Goal: Use online tool/utility: Utilize a website feature to perform a specific function

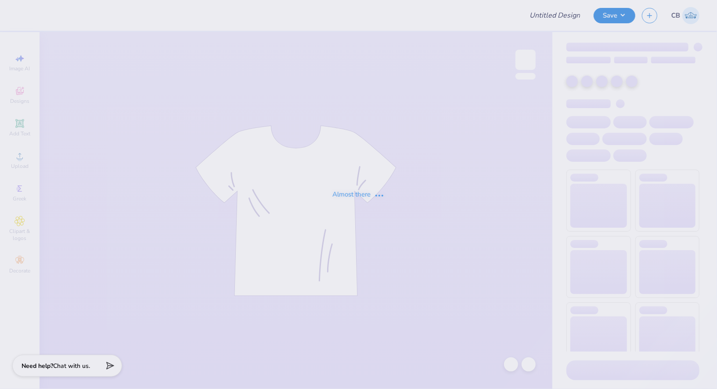
type input "Chi Psi Fall Rush"
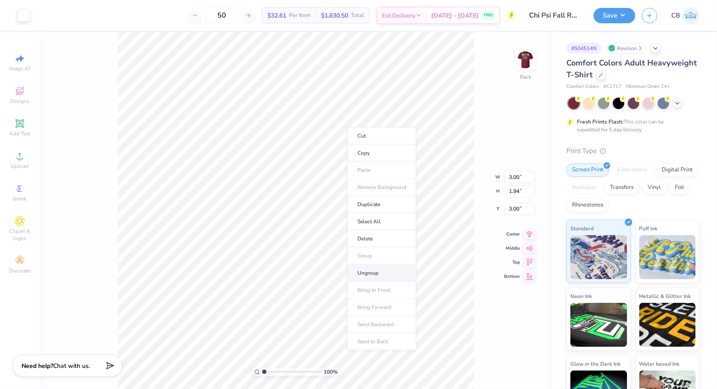
click at [367, 275] on li "Ungroup" at bounding box center [382, 272] width 69 height 17
type input "1.43"
type input "3.23"
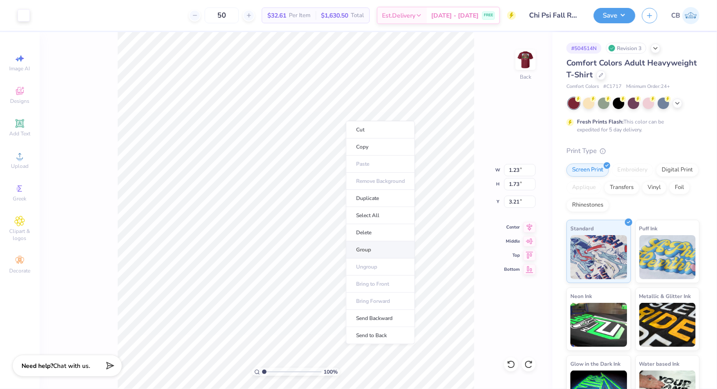
click at [362, 249] on li "Group" at bounding box center [380, 249] width 69 height 17
type input "3.36"
type input "4.01"
type input "3.36"
type input "3.21"
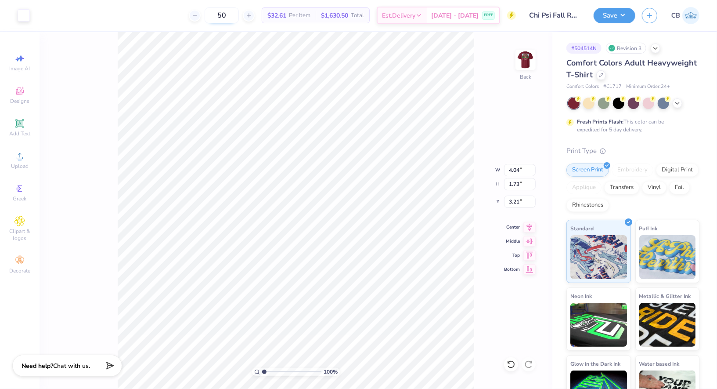
type input "3.28"
click at [365, 250] on li "Group" at bounding box center [374, 251] width 69 height 17
type input "3.94"
type input "1.69"
type input "3.00"
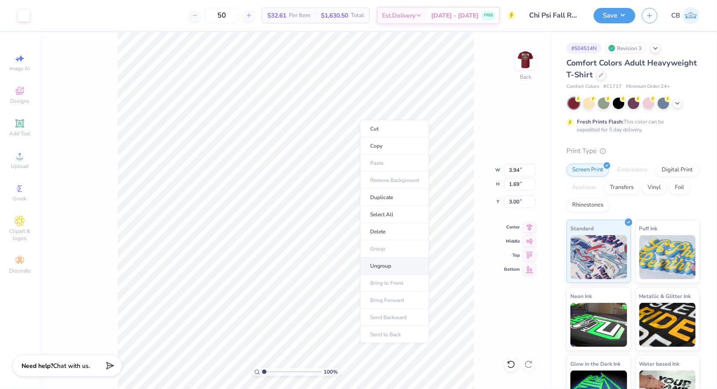
click at [385, 262] on li "Ungroup" at bounding box center [394, 265] width 69 height 17
click at [373, 247] on li "Group" at bounding box center [376, 250] width 69 height 17
click at [607, 28] on div "Save CB" at bounding box center [655, 15] width 123 height 31
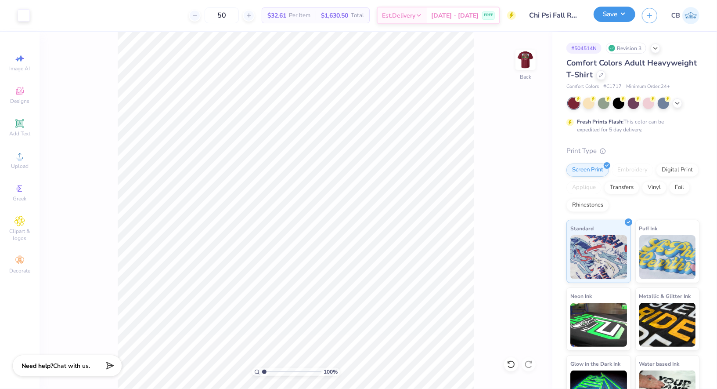
click at [604, 20] on button "Save" at bounding box center [615, 14] width 42 height 15
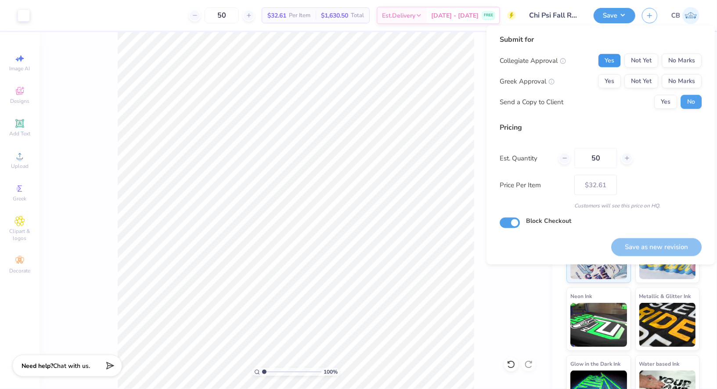
click at [614, 60] on button "Yes" at bounding box center [609, 61] width 23 height 14
click at [667, 58] on button "No Marks" at bounding box center [682, 61] width 40 height 14
click at [608, 81] on button "Yes" at bounding box center [609, 81] width 23 height 14
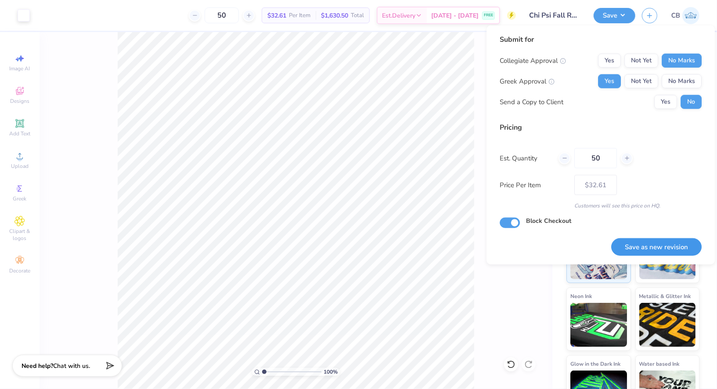
click at [671, 249] on button "Save as new revision" at bounding box center [657, 247] width 91 height 18
type input "$32.61"
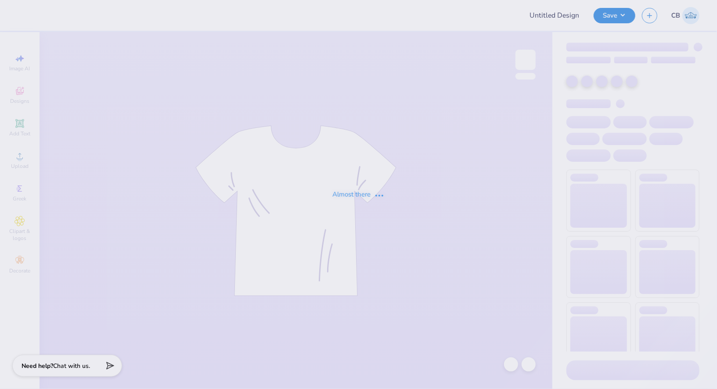
type input "socccer pants"
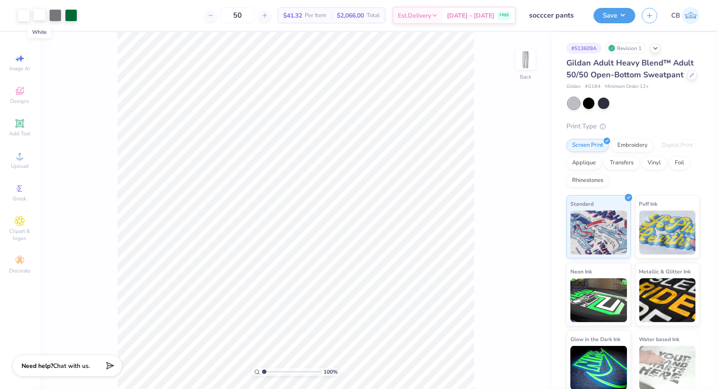
click at [39, 17] on div at bounding box center [39, 14] width 12 height 12
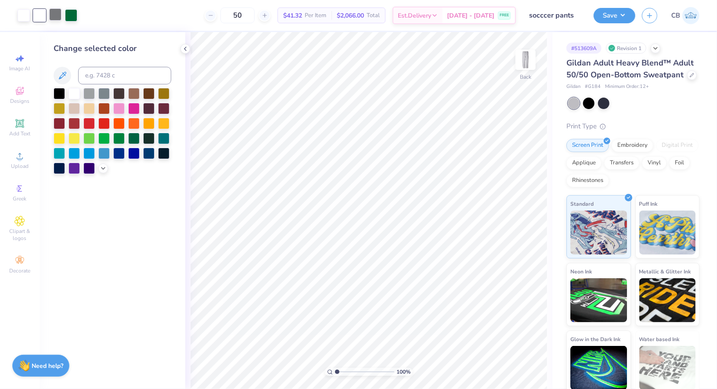
click at [60, 14] on div at bounding box center [55, 14] width 12 height 12
click at [74, 94] on div at bounding box center [74, 92] width 11 height 11
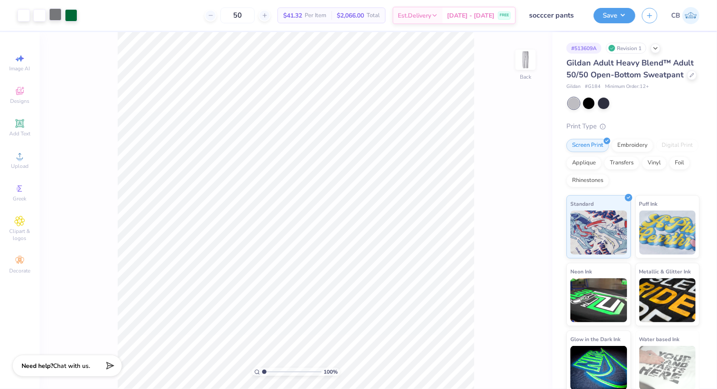
click at [54, 14] on div at bounding box center [55, 14] width 12 height 12
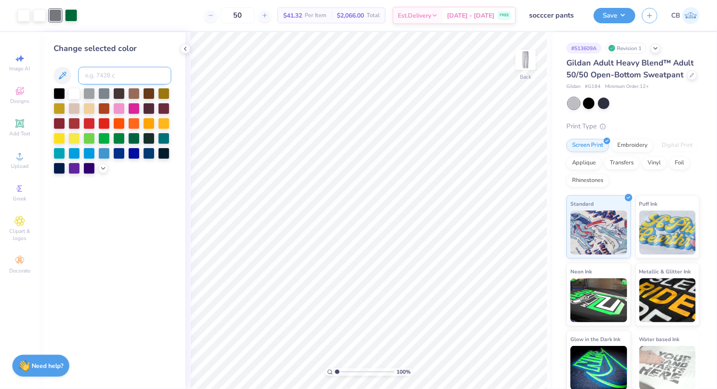
click at [101, 74] on input at bounding box center [124, 76] width 93 height 18
type input "349"
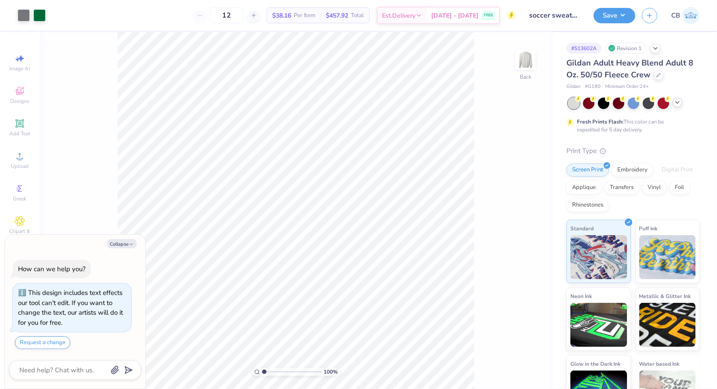
click at [676, 101] on icon at bounding box center [677, 102] width 7 height 7
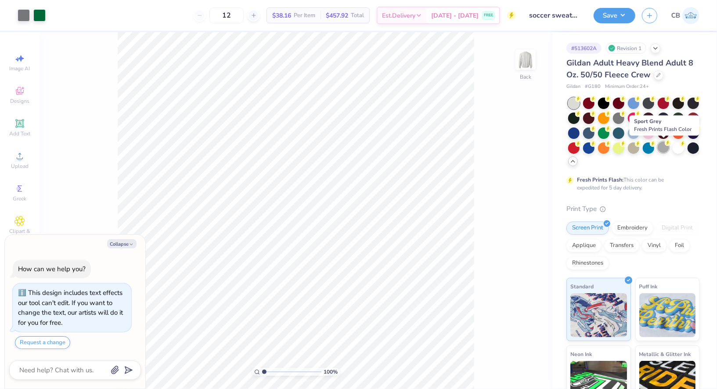
click at [661, 149] on div at bounding box center [663, 146] width 11 height 11
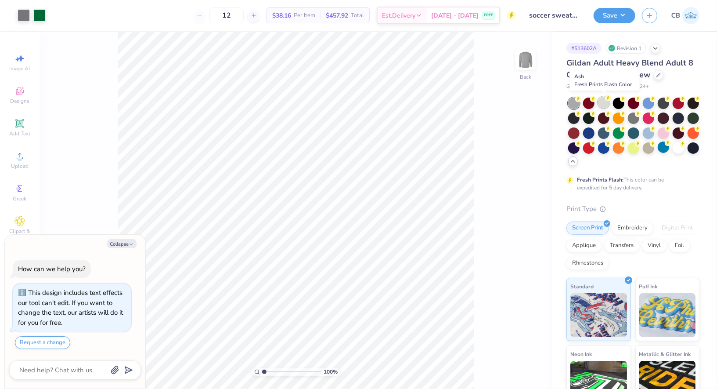
click at [601, 100] on div at bounding box center [603, 102] width 11 height 11
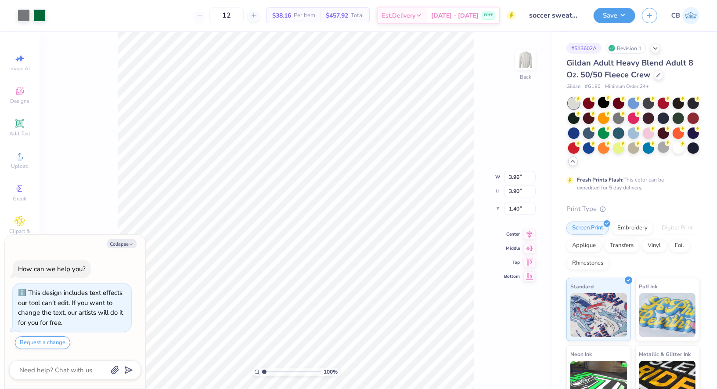
type textarea "x"
type input "3.00"
click at [630, 20] on button "Save" at bounding box center [615, 14] width 42 height 15
type textarea "x"
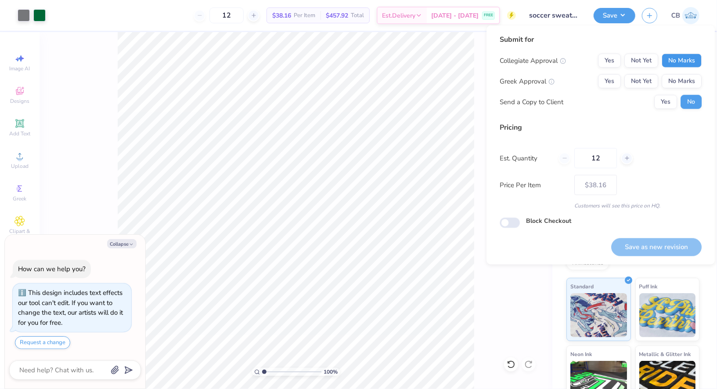
click at [685, 63] on button "No Marks" at bounding box center [682, 61] width 40 height 14
click at [685, 87] on button "No Marks" at bounding box center [682, 81] width 40 height 14
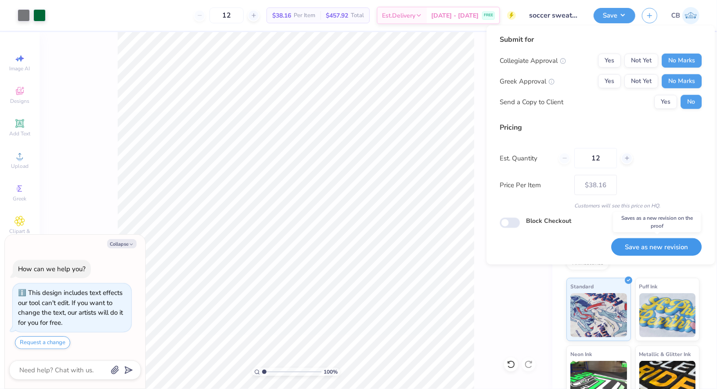
click at [668, 247] on button "Save as new revision" at bounding box center [657, 247] width 91 height 18
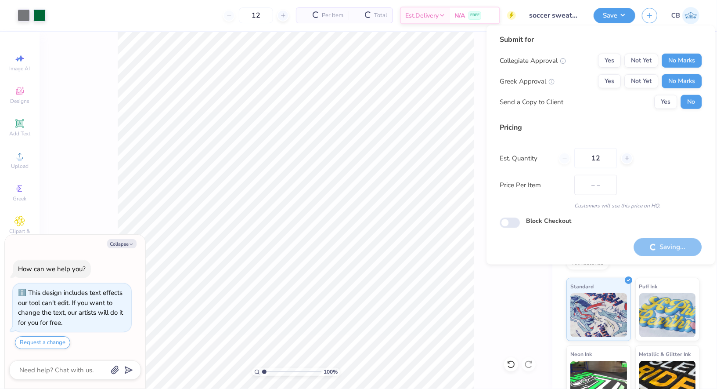
type input "$38.16"
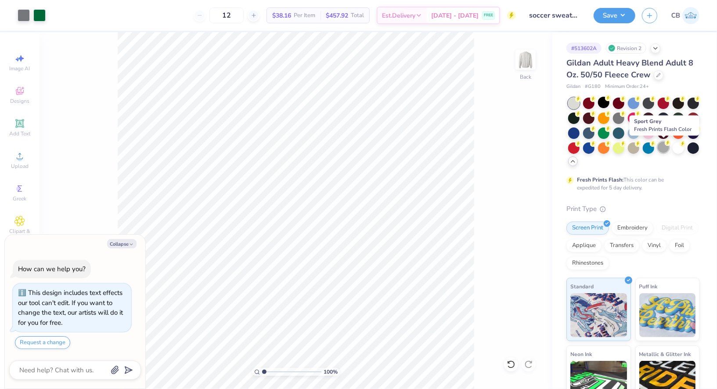
click at [668, 146] on div at bounding box center [663, 146] width 11 height 11
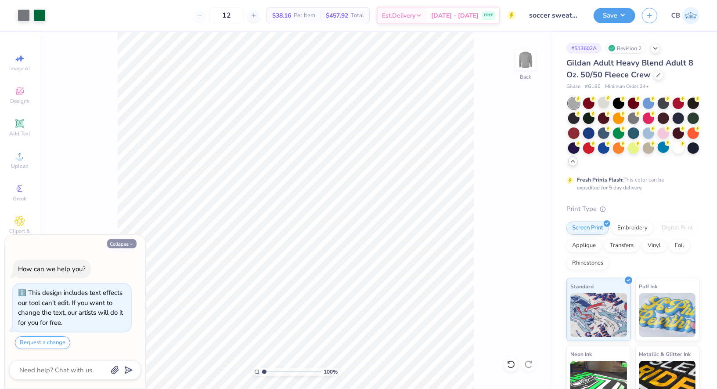
click at [115, 241] on button "Collapse" at bounding box center [121, 243] width 29 height 9
type textarea "x"
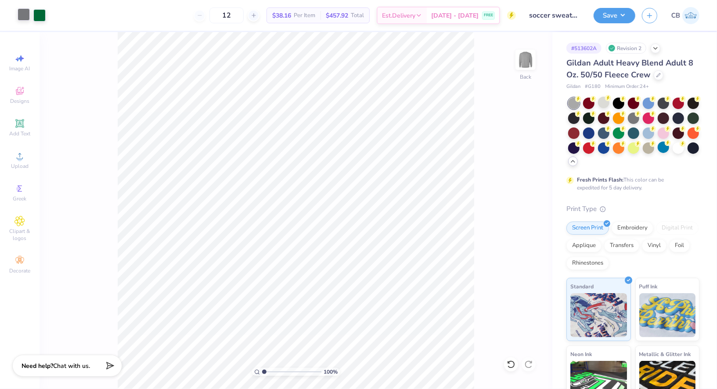
click at [20, 15] on div at bounding box center [24, 14] width 12 height 12
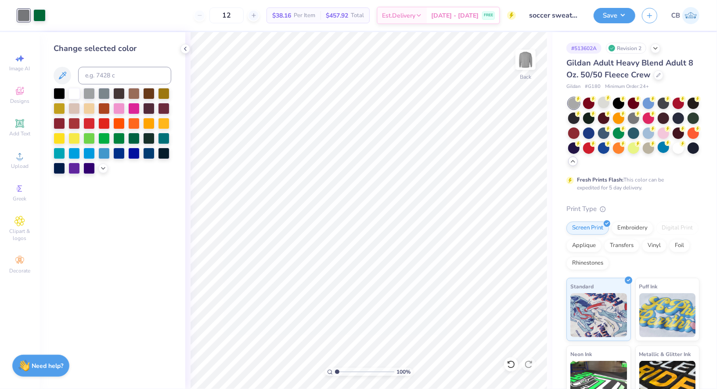
click at [24, 14] on div at bounding box center [24, 15] width 12 height 12
click at [109, 77] on input at bounding box center [124, 76] width 93 height 18
type input "349"
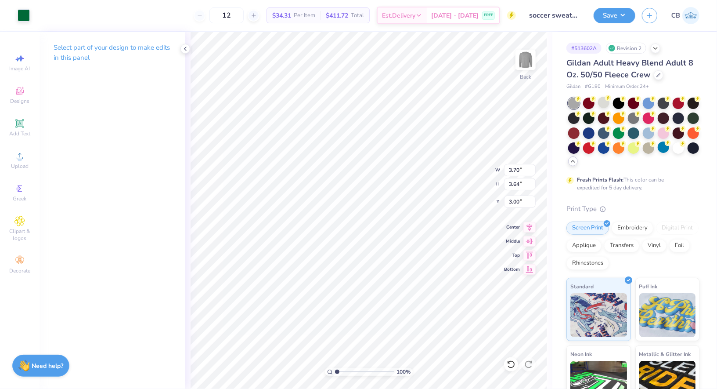
type input "3.70"
type input "3.64"
click at [597, 14] on button "Save" at bounding box center [615, 14] width 42 height 15
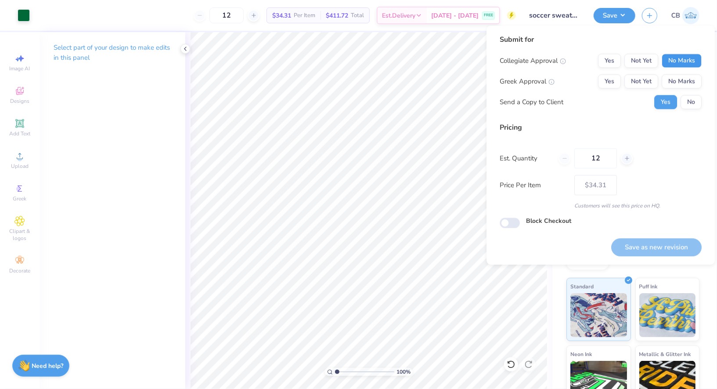
click at [673, 55] on button "No Marks" at bounding box center [682, 61] width 40 height 14
click at [681, 82] on button "No Marks" at bounding box center [682, 81] width 40 height 14
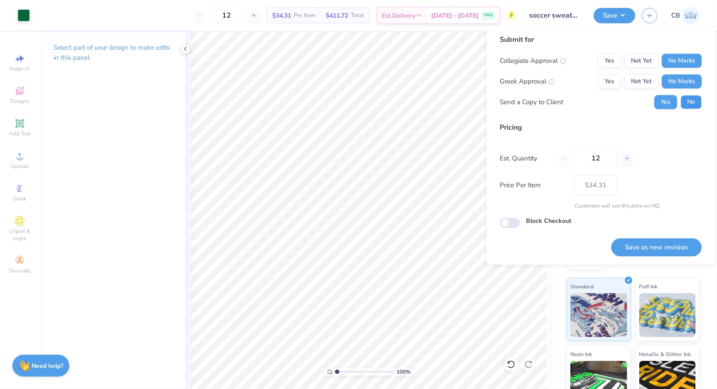
click at [697, 106] on button "No" at bounding box center [691, 102] width 21 height 14
click at [670, 254] on button "Save as new revision" at bounding box center [657, 247] width 91 height 18
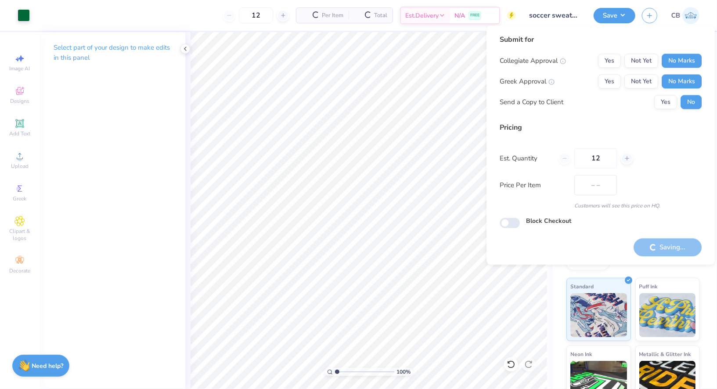
type input "$34.31"
